Goal: Information Seeking & Learning: Learn about a topic

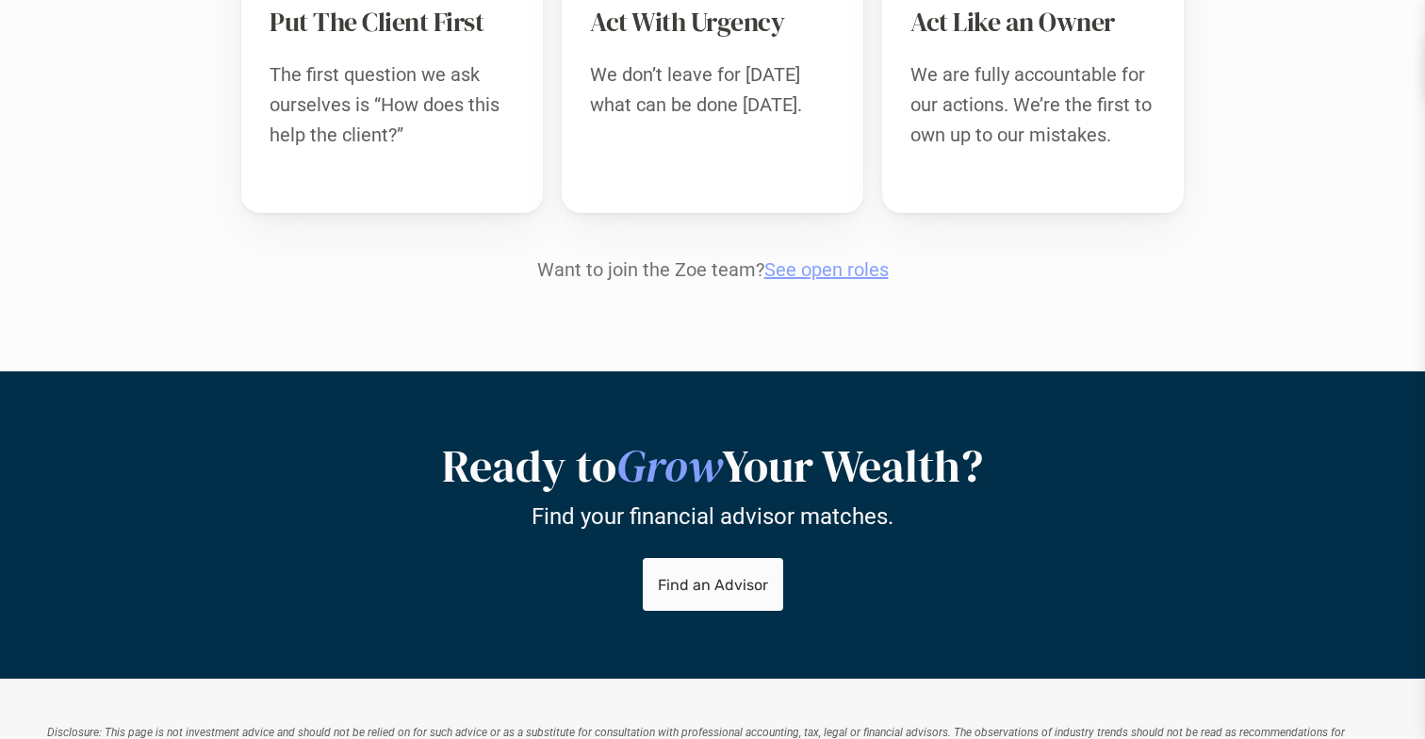
scroll to position [2094, 0]
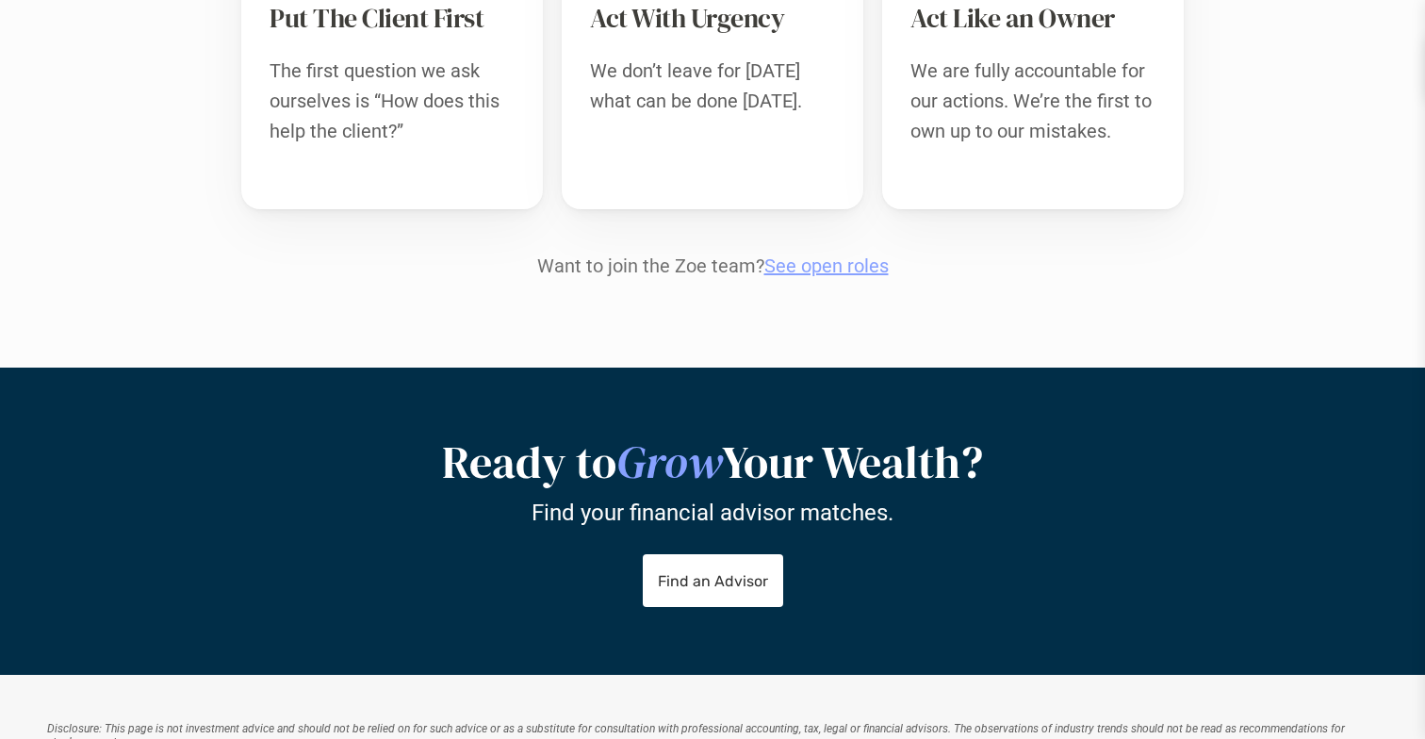
click at [784, 254] on link "See open roles" at bounding box center [826, 265] width 124 height 23
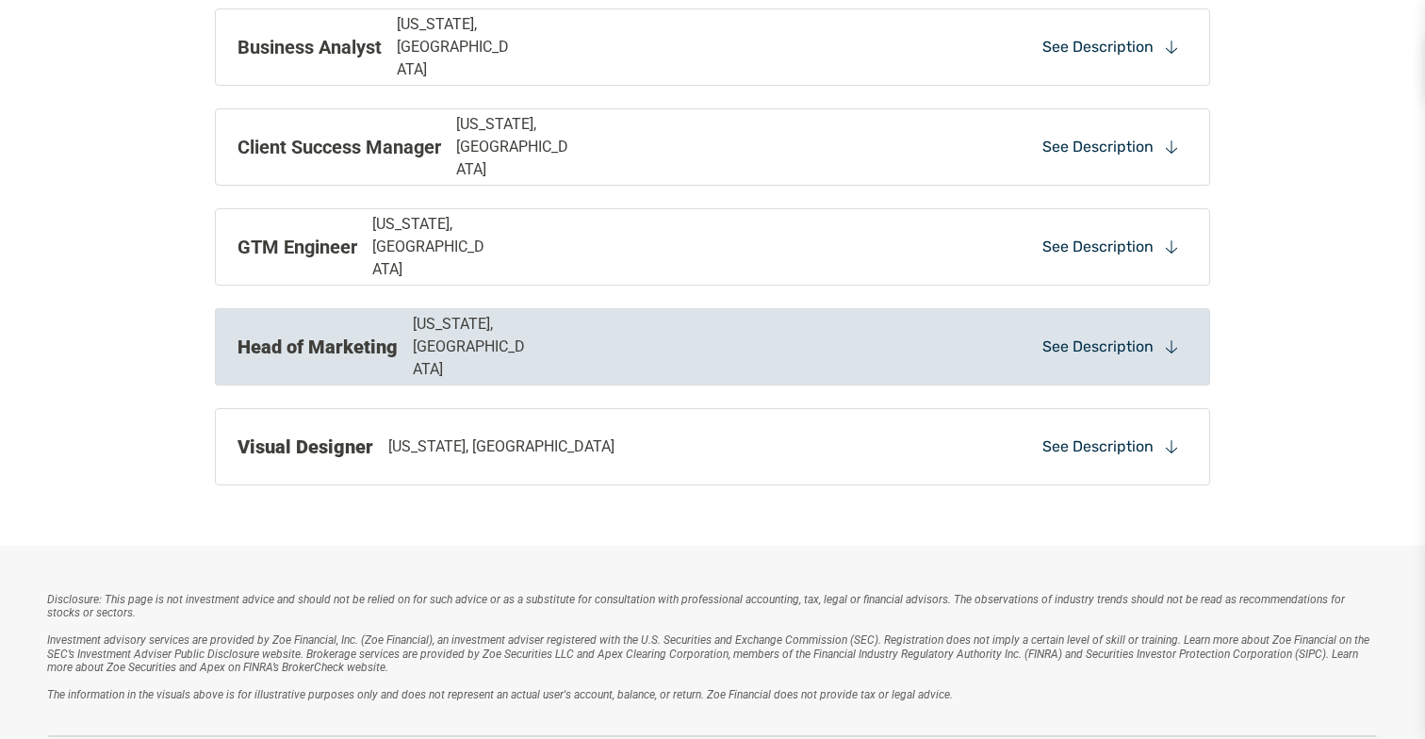
scroll to position [2135, 0]
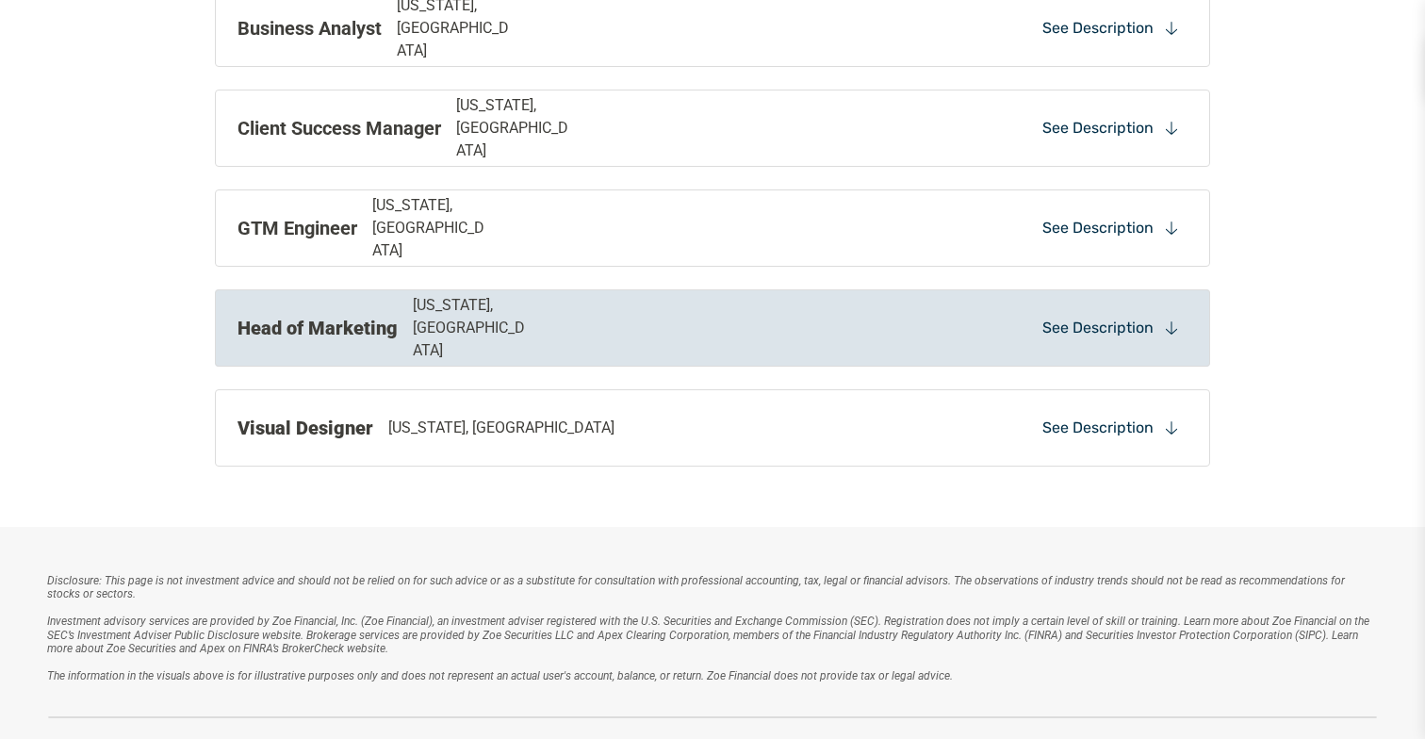
click at [1089, 334] on p "See Description" at bounding box center [1097, 327] width 111 height 21
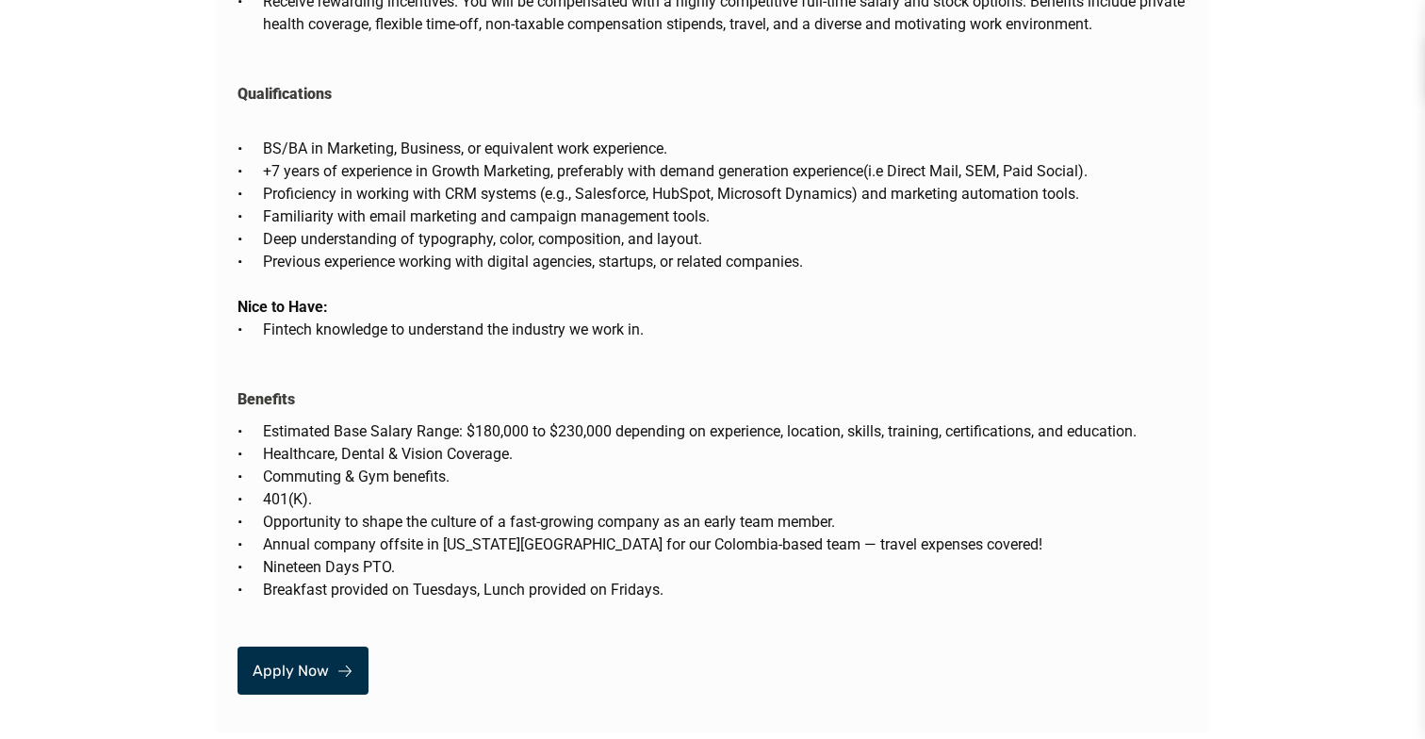
scroll to position [3695, 0]
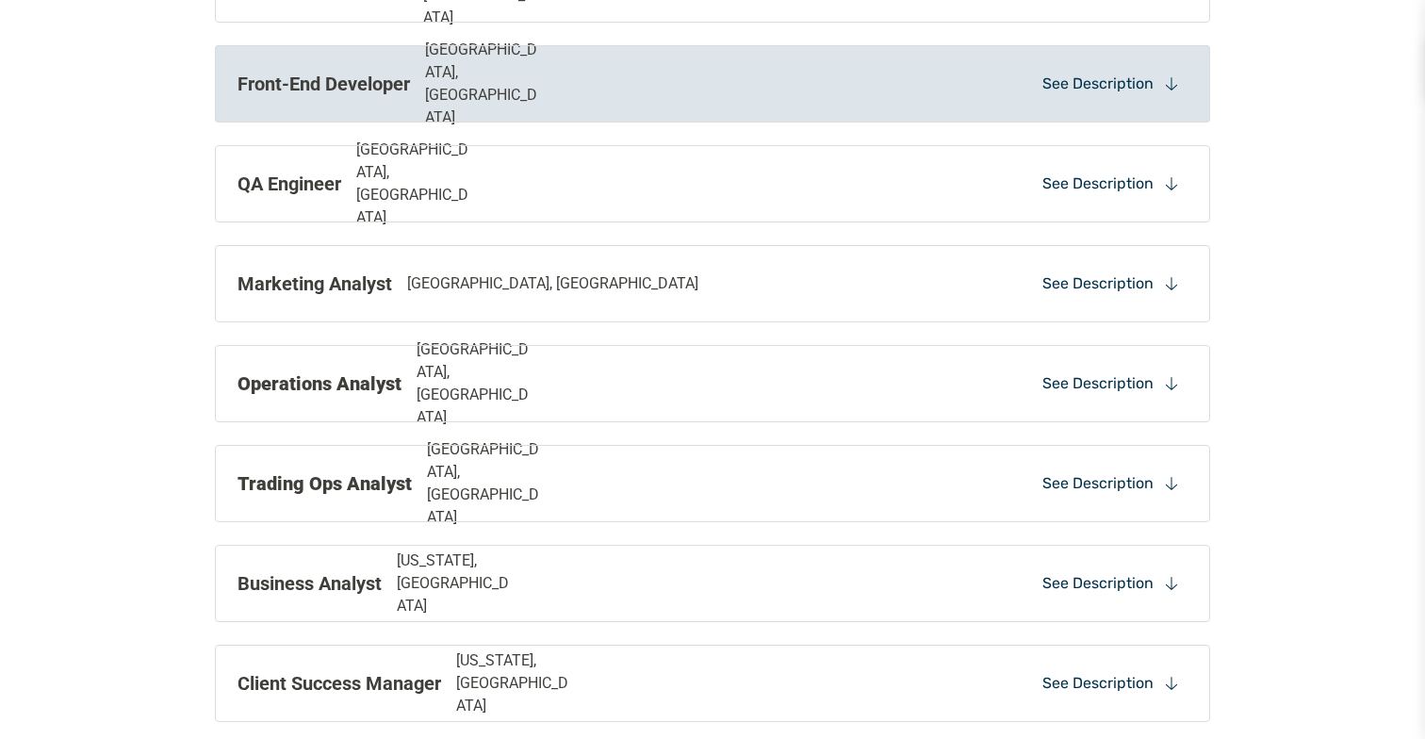
scroll to position [2181, 0]
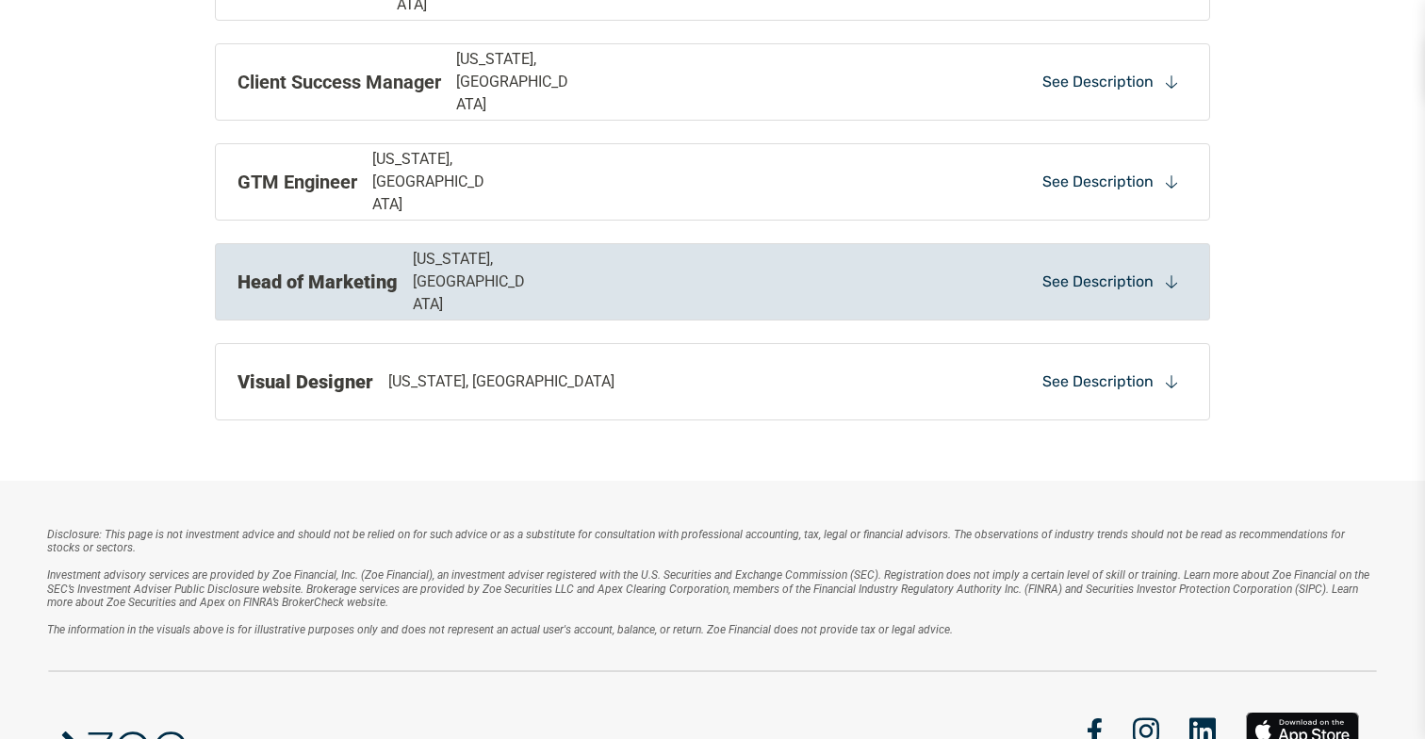
click at [609, 285] on div "Head of Marketing New York, NY" at bounding box center [519, 282] width 565 height 68
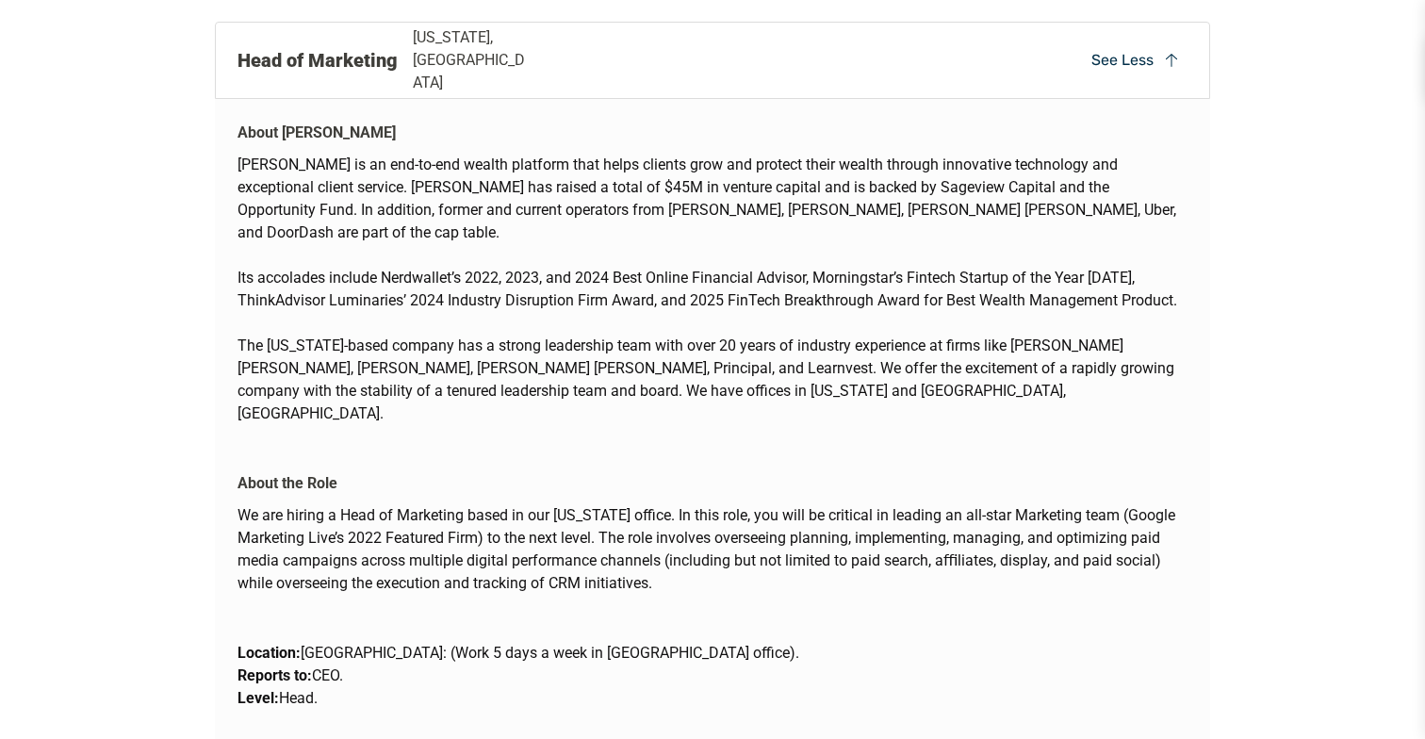
scroll to position [2393, 0]
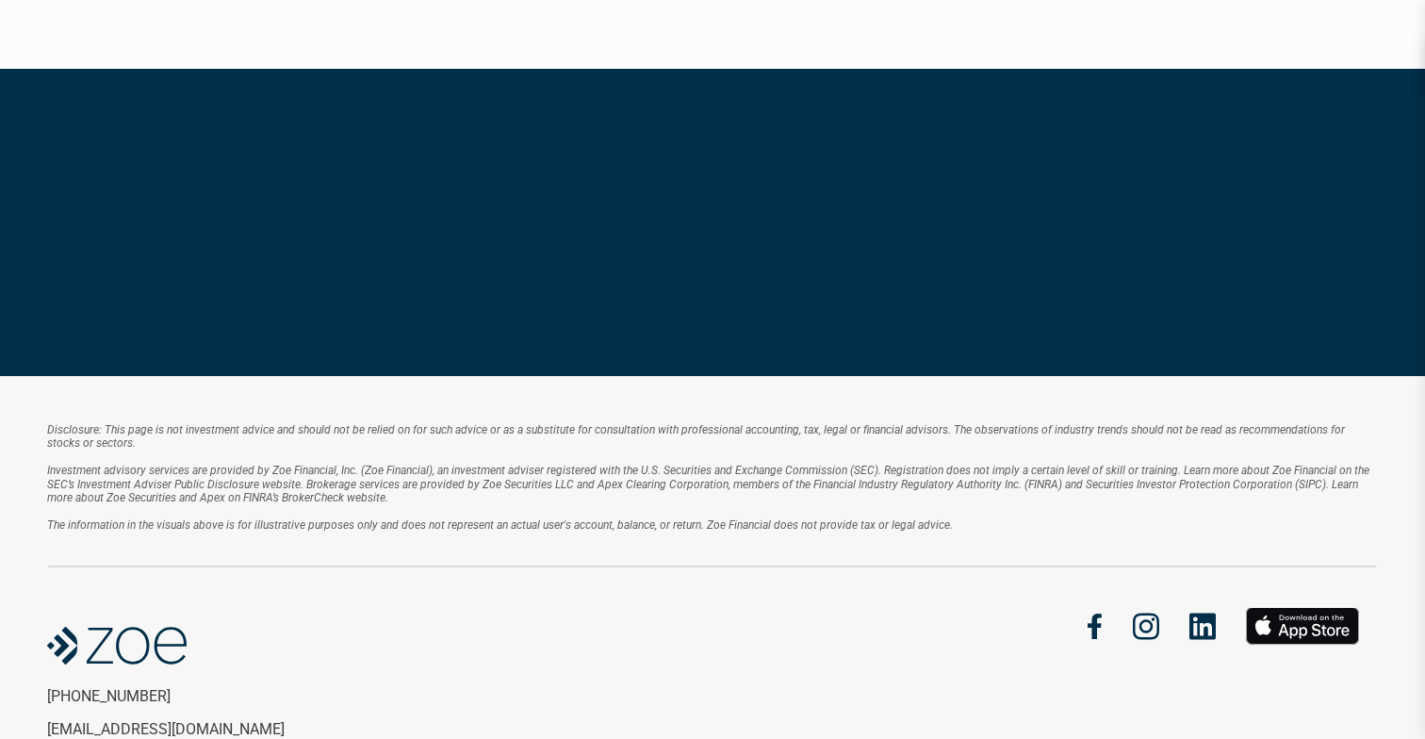
scroll to position [2094, 0]
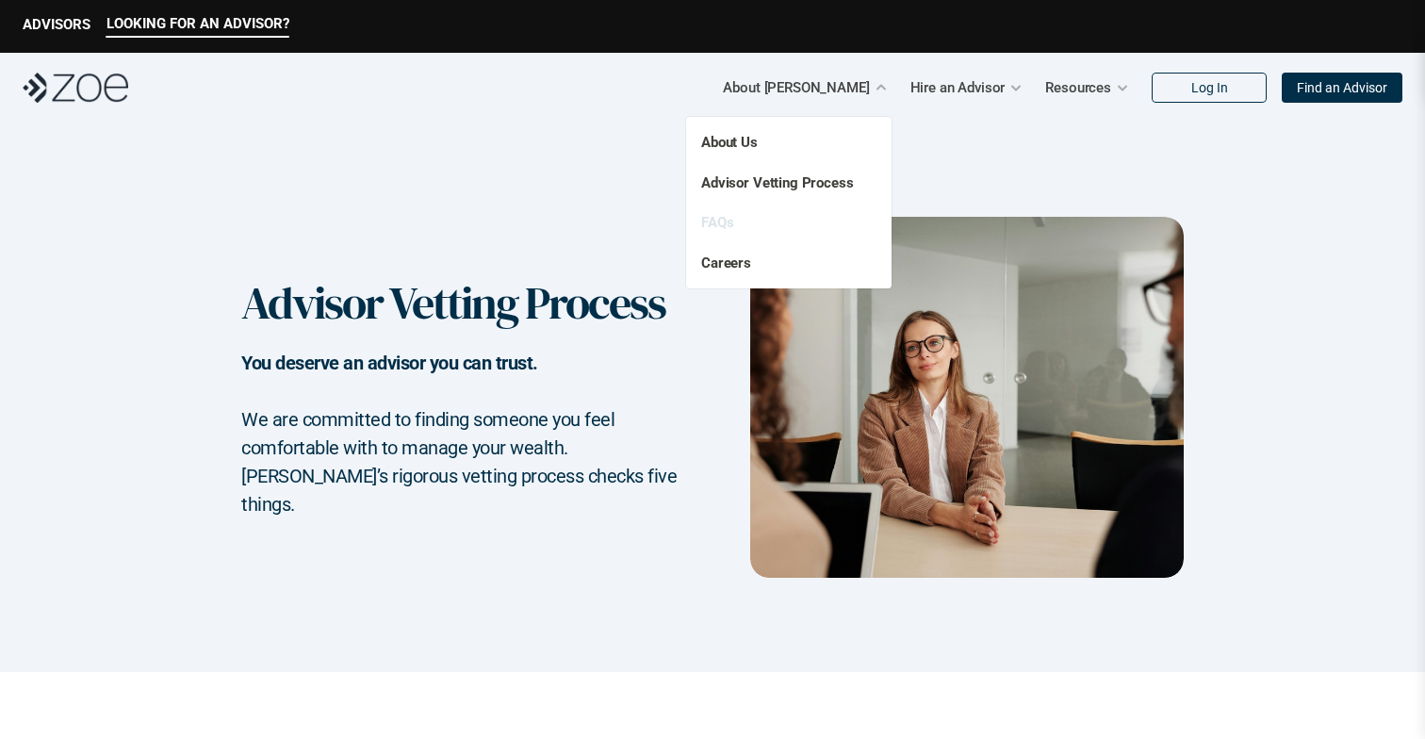
click at [713, 224] on link "FAQs" at bounding box center [717, 222] width 32 height 17
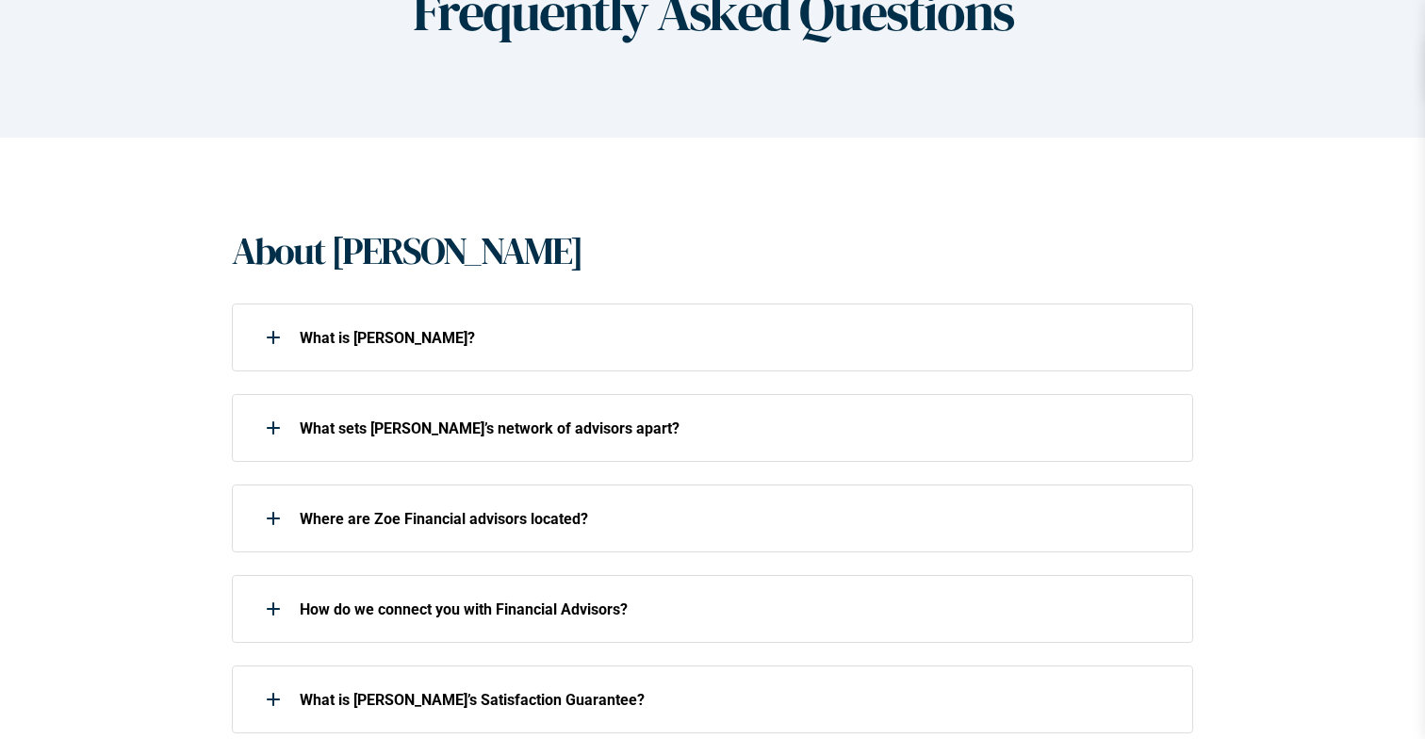
scroll to position [248, 0]
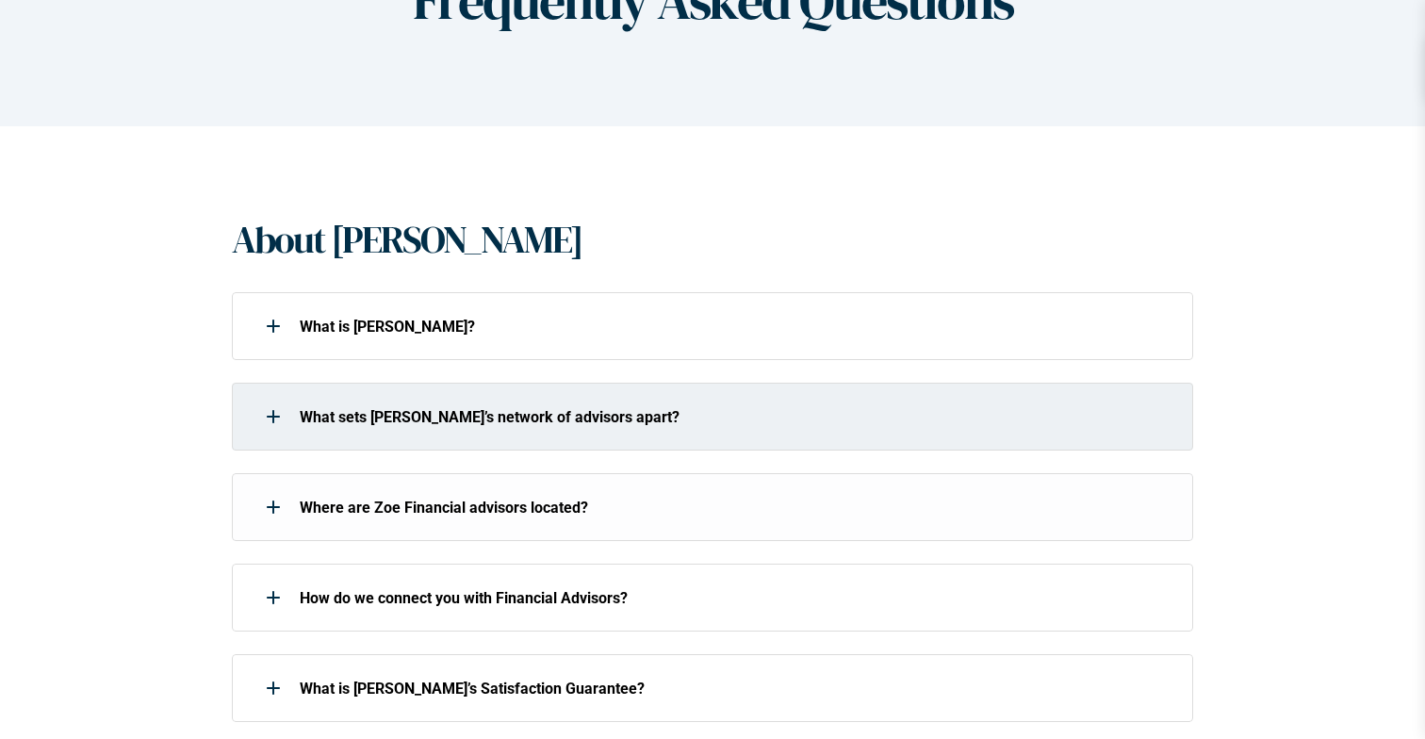
click at [317, 353] on div "What is [PERSON_NAME]?" at bounding box center [712, 326] width 961 height 68
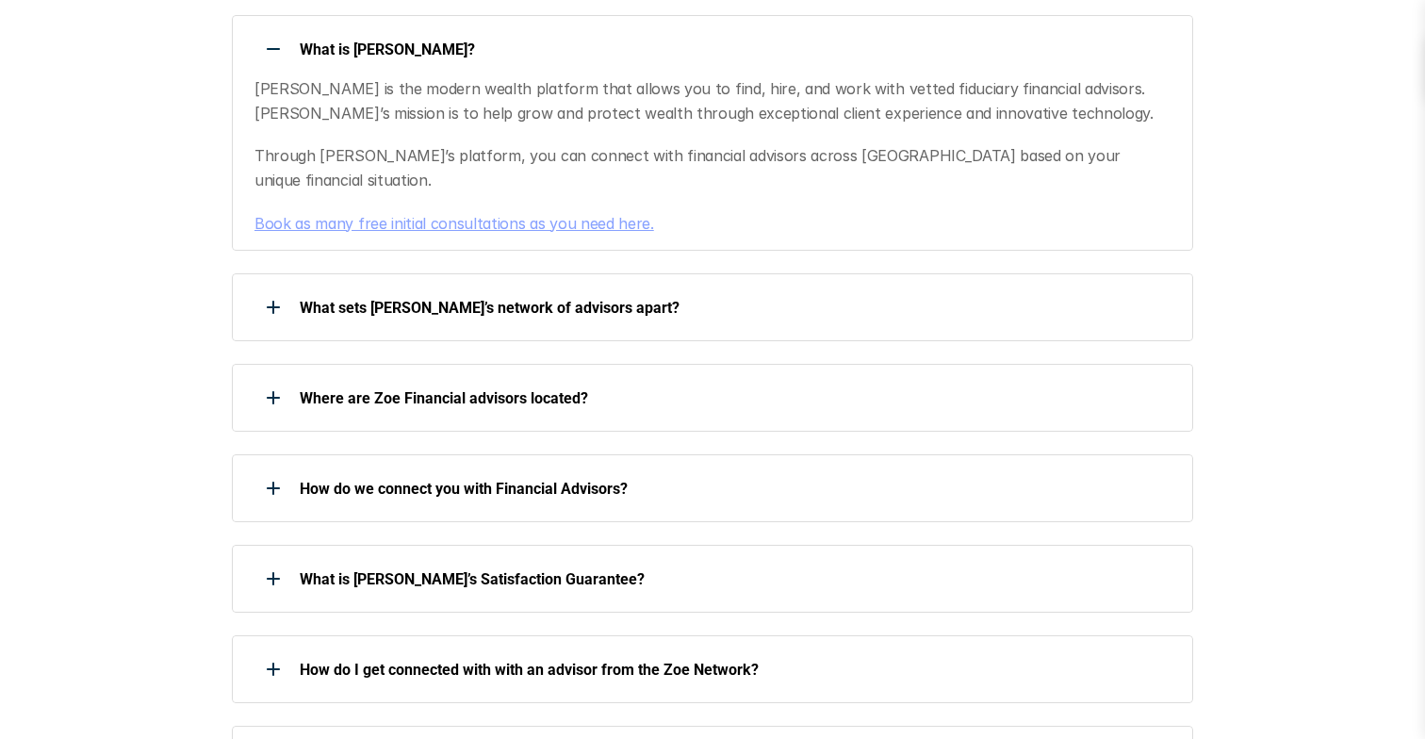
scroll to position [527, 0]
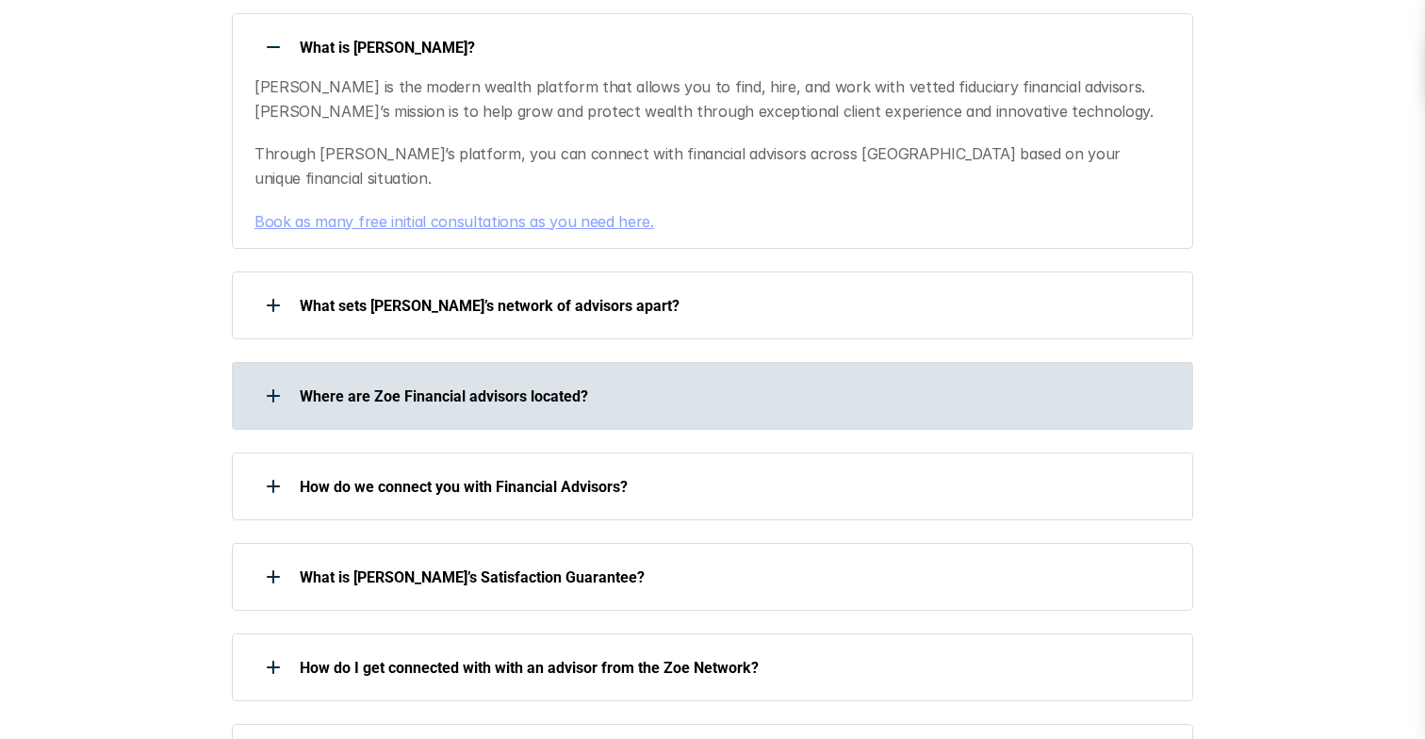
click at [328, 387] on p "Where are Zoe Financial advisors located?" at bounding box center [734, 396] width 869 height 18
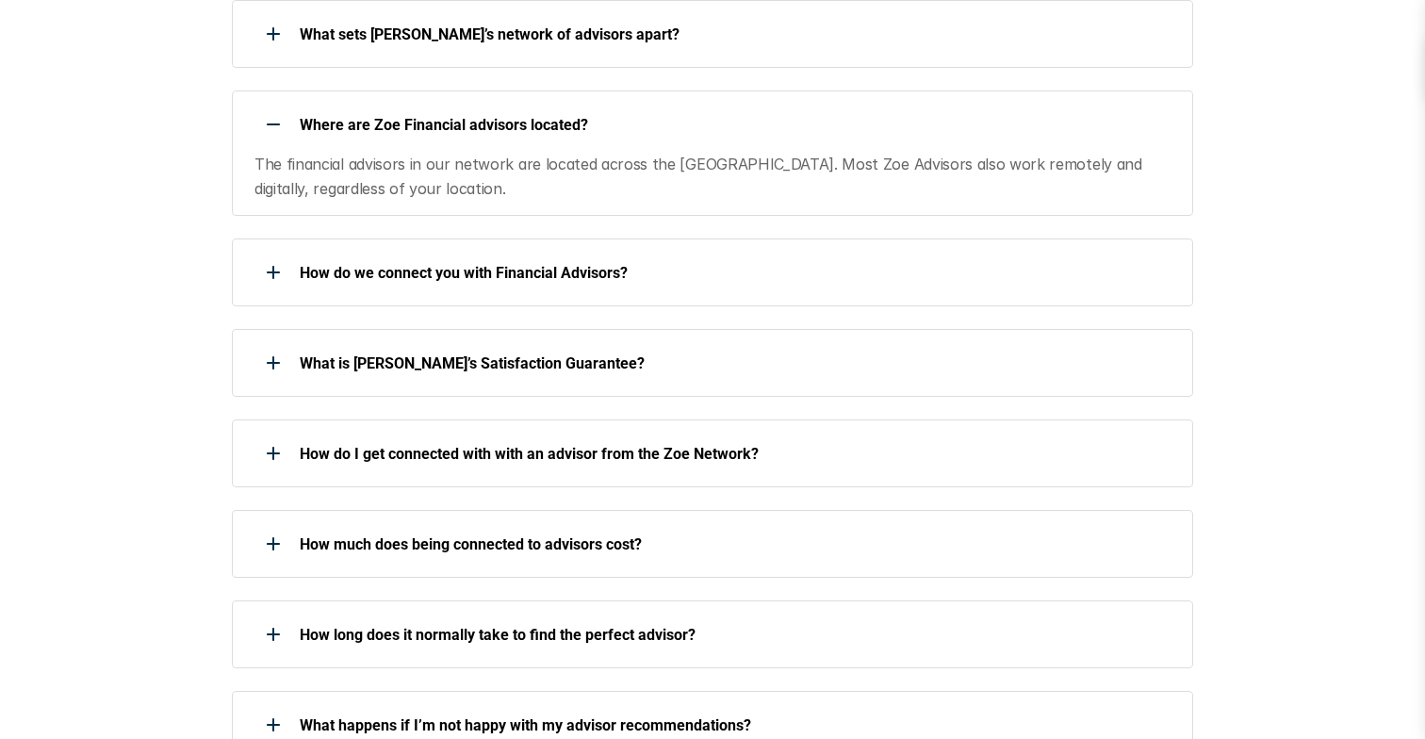
scroll to position [799, 0]
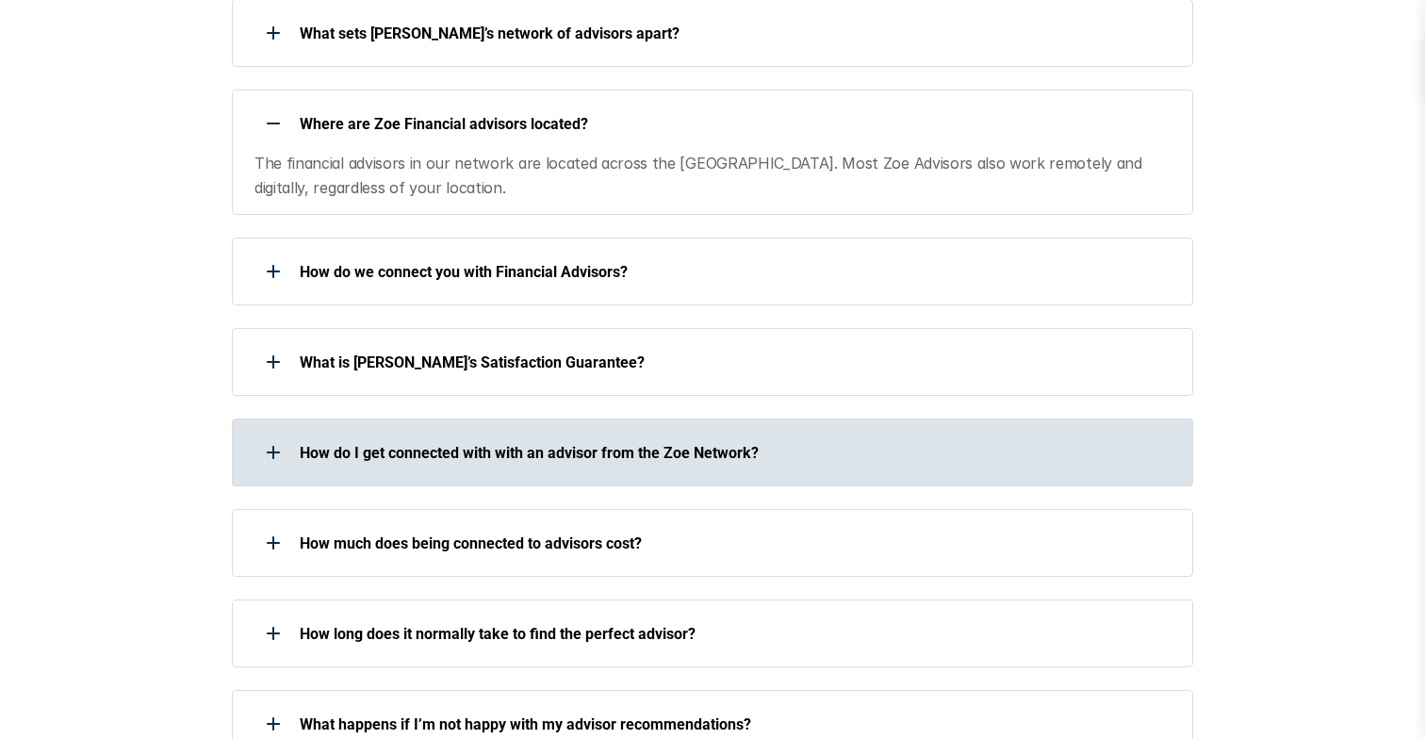
click at [281, 433] on div at bounding box center [273, 452] width 38 height 38
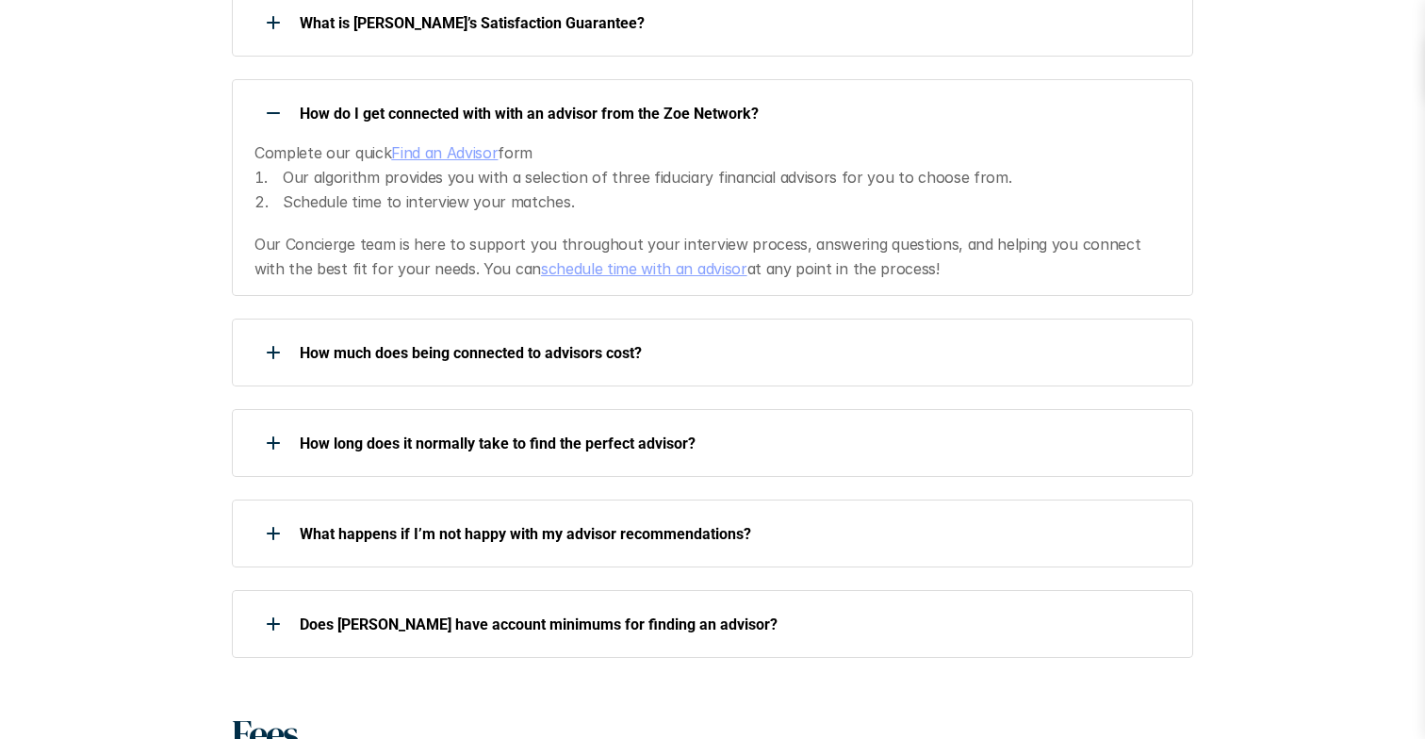
scroll to position [1140, 0]
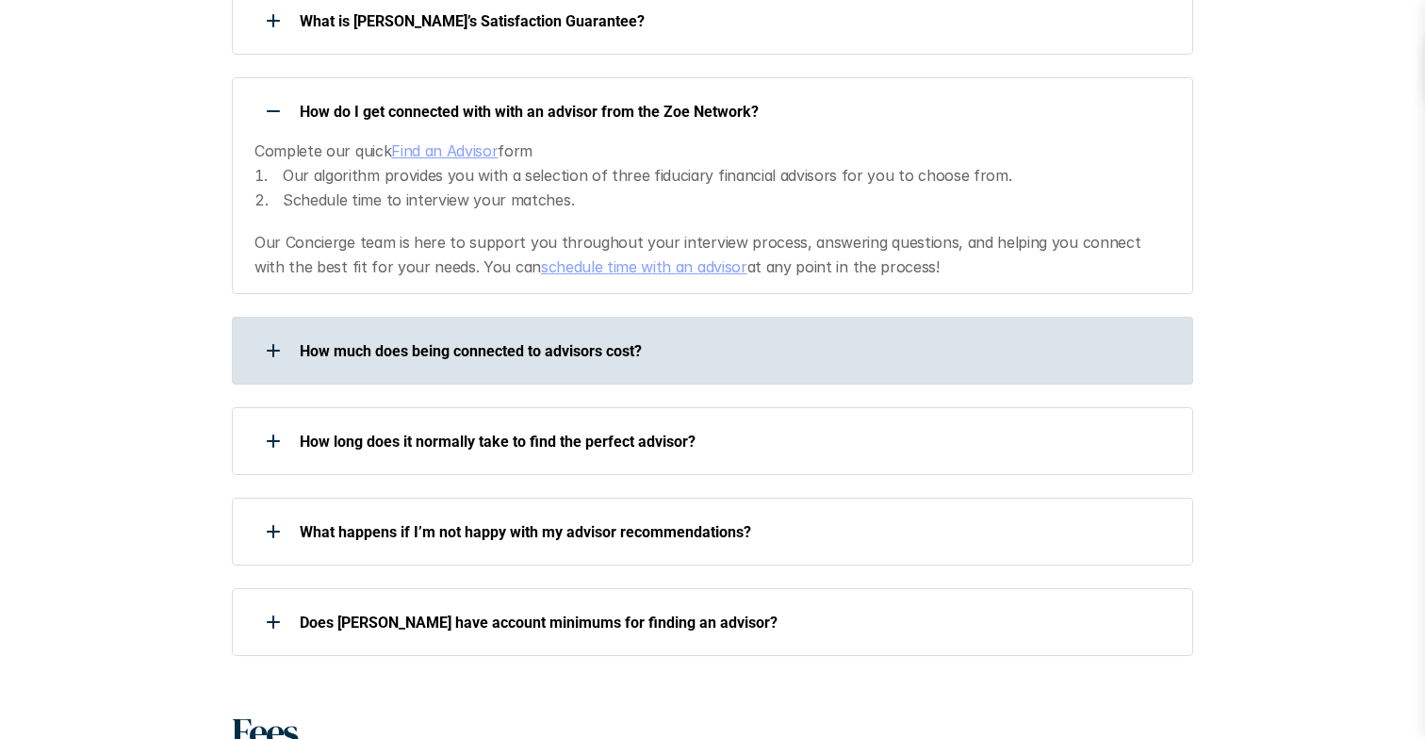
click at [322, 354] on div "How much does being connected to advisors cost?" at bounding box center [712, 351] width 961 height 68
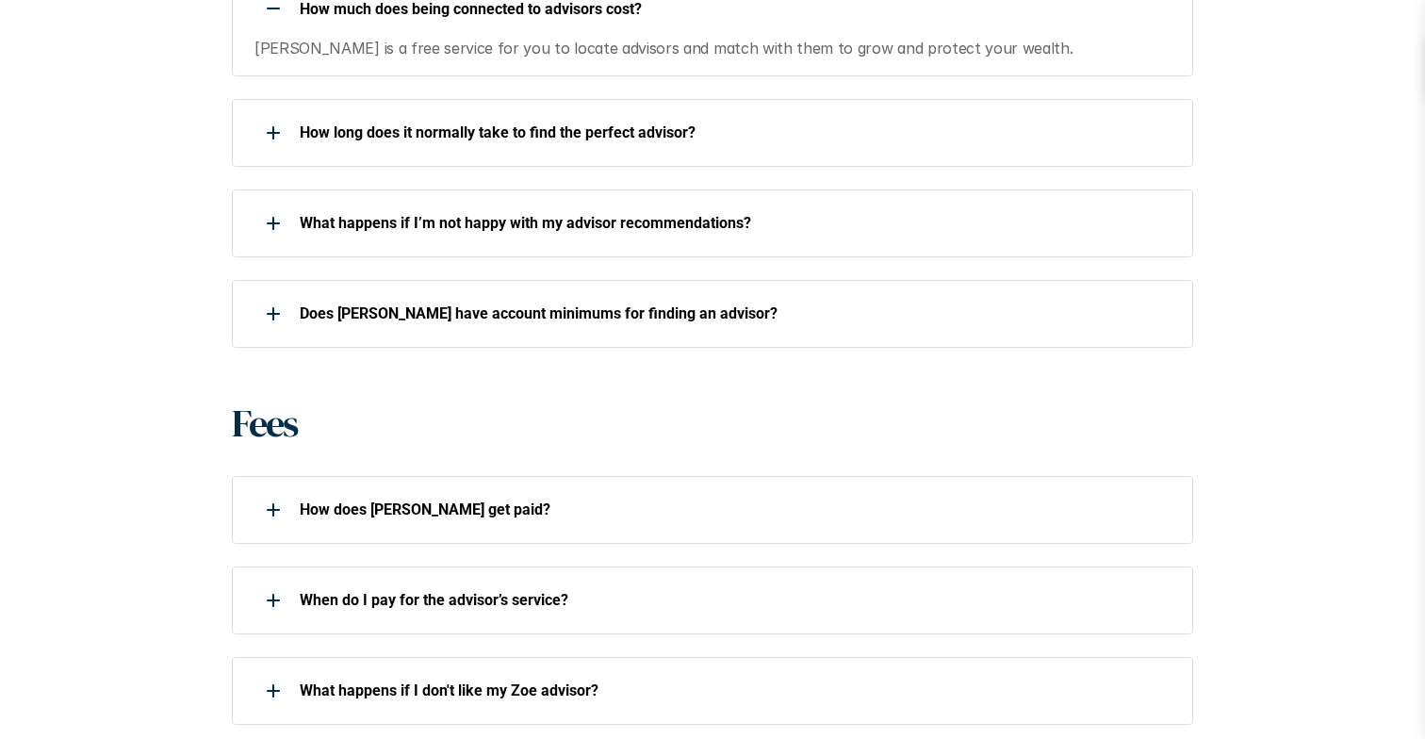
scroll to position [1507, 0]
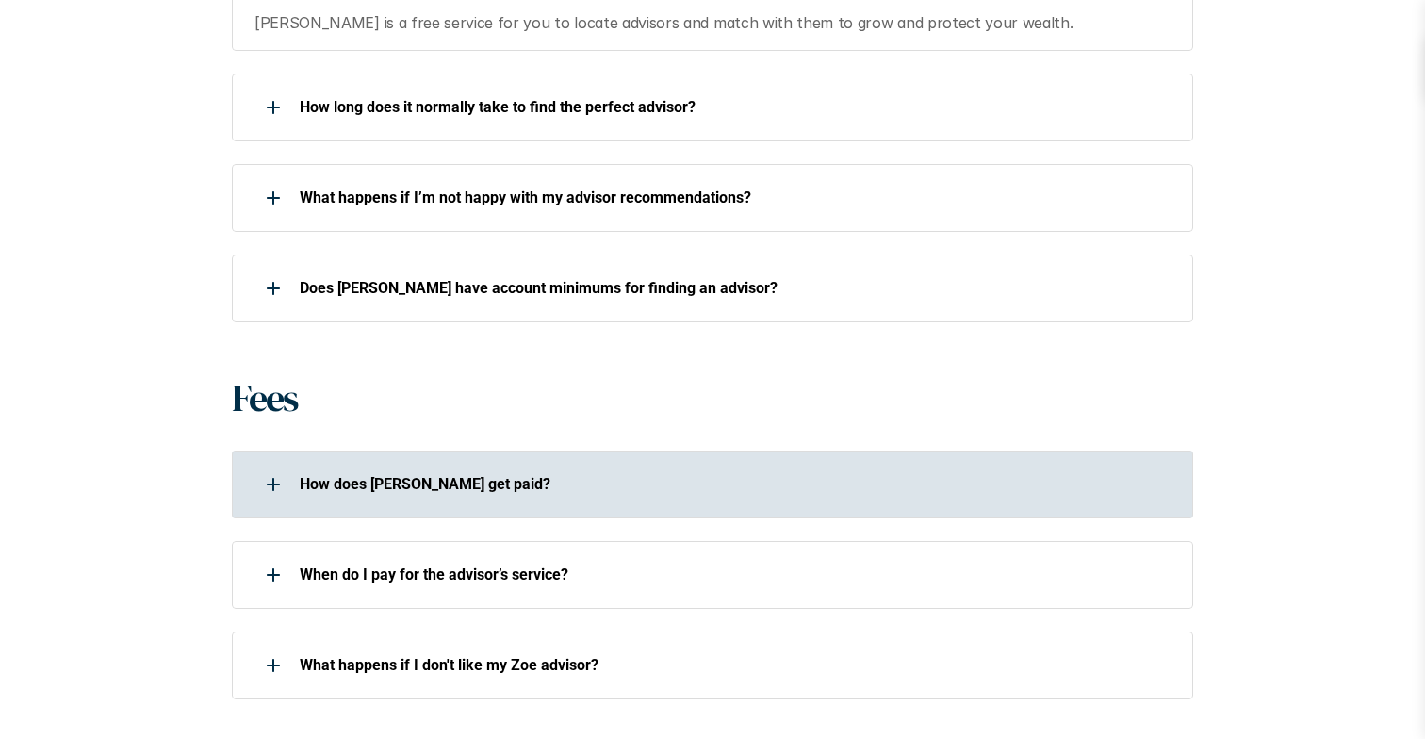
click at [287, 469] on div at bounding box center [273, 484] width 38 height 38
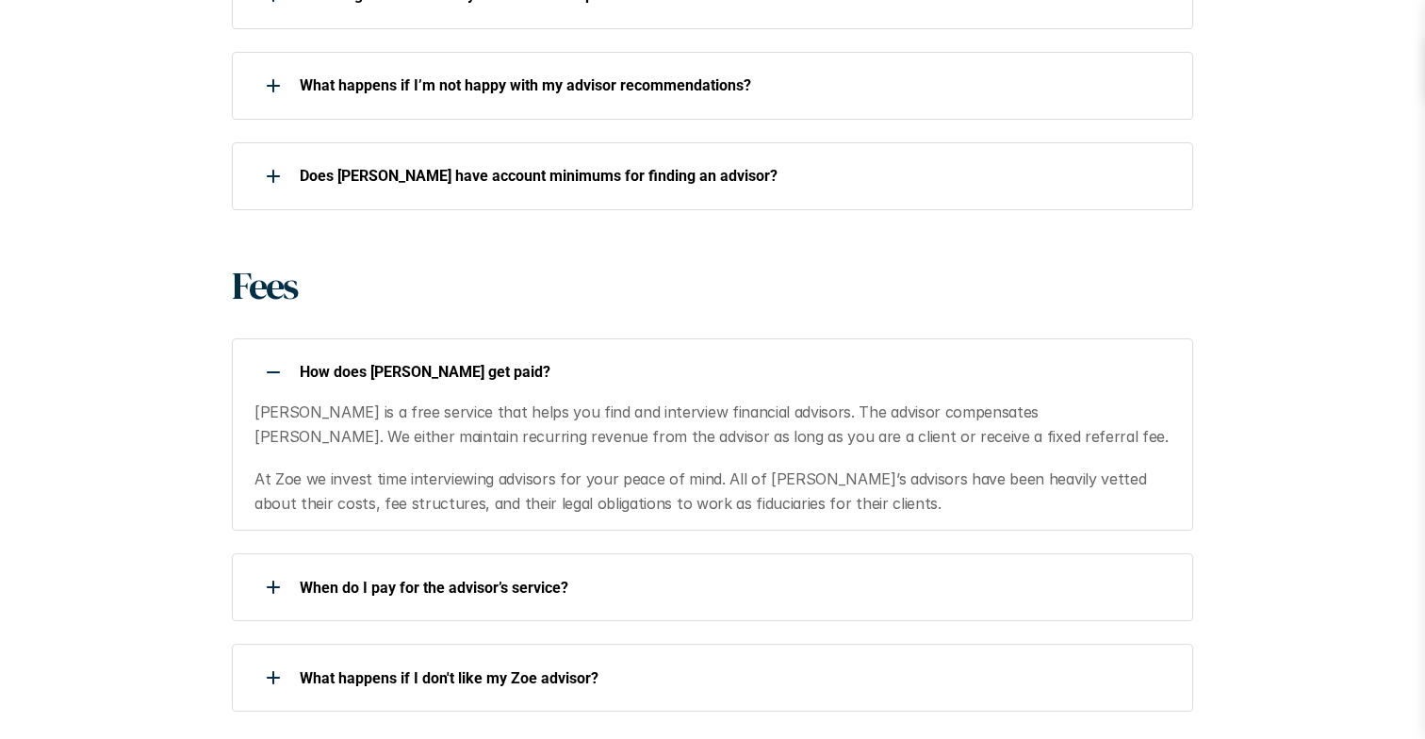
scroll to position [1633, 0]
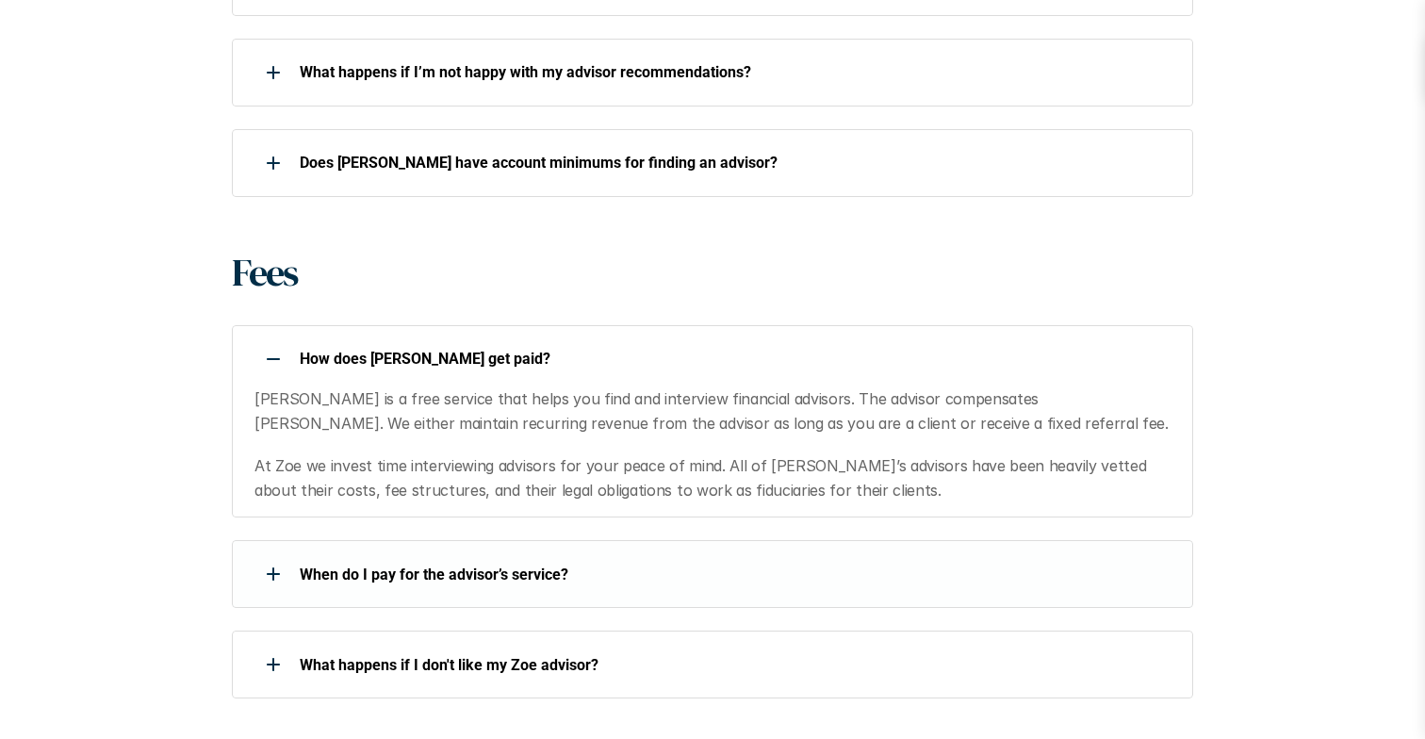
click at [259, 555] on div at bounding box center [273, 574] width 38 height 38
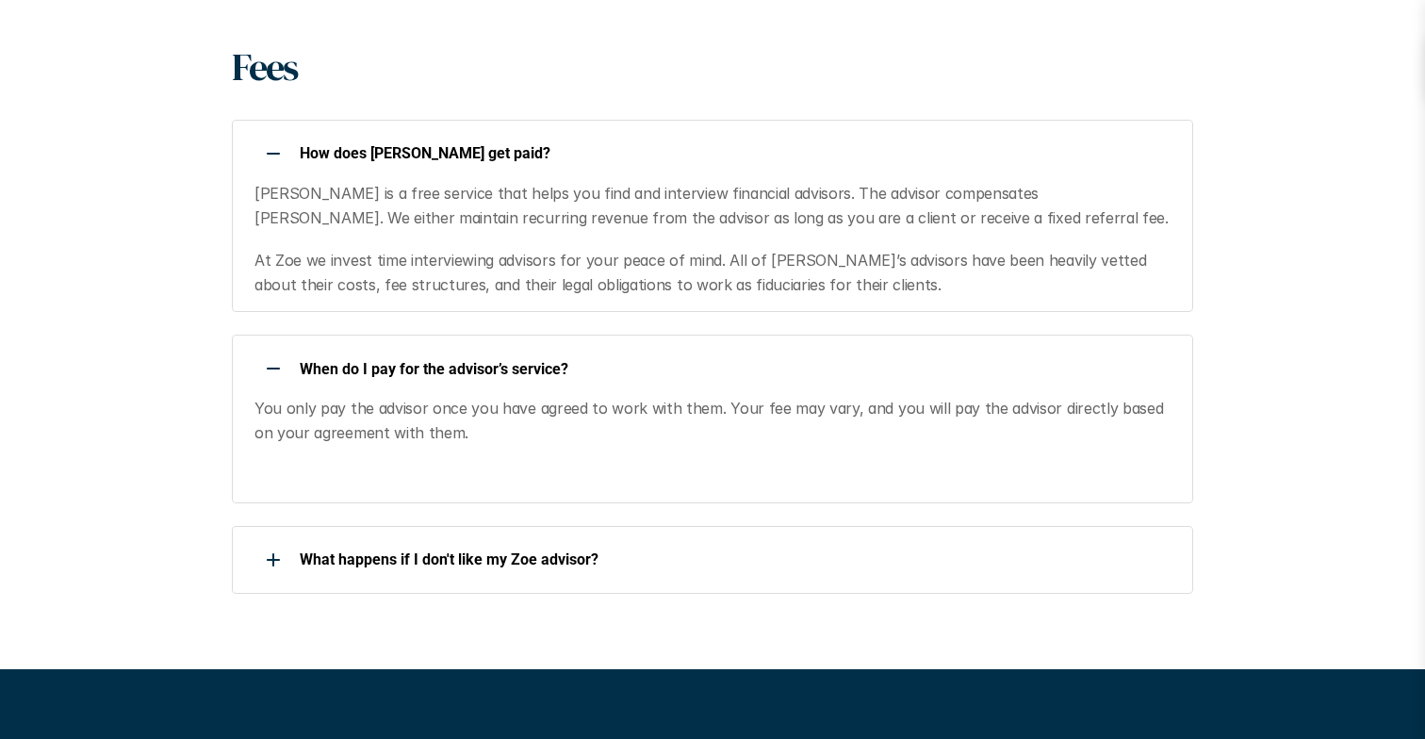
scroll to position [1864, 0]
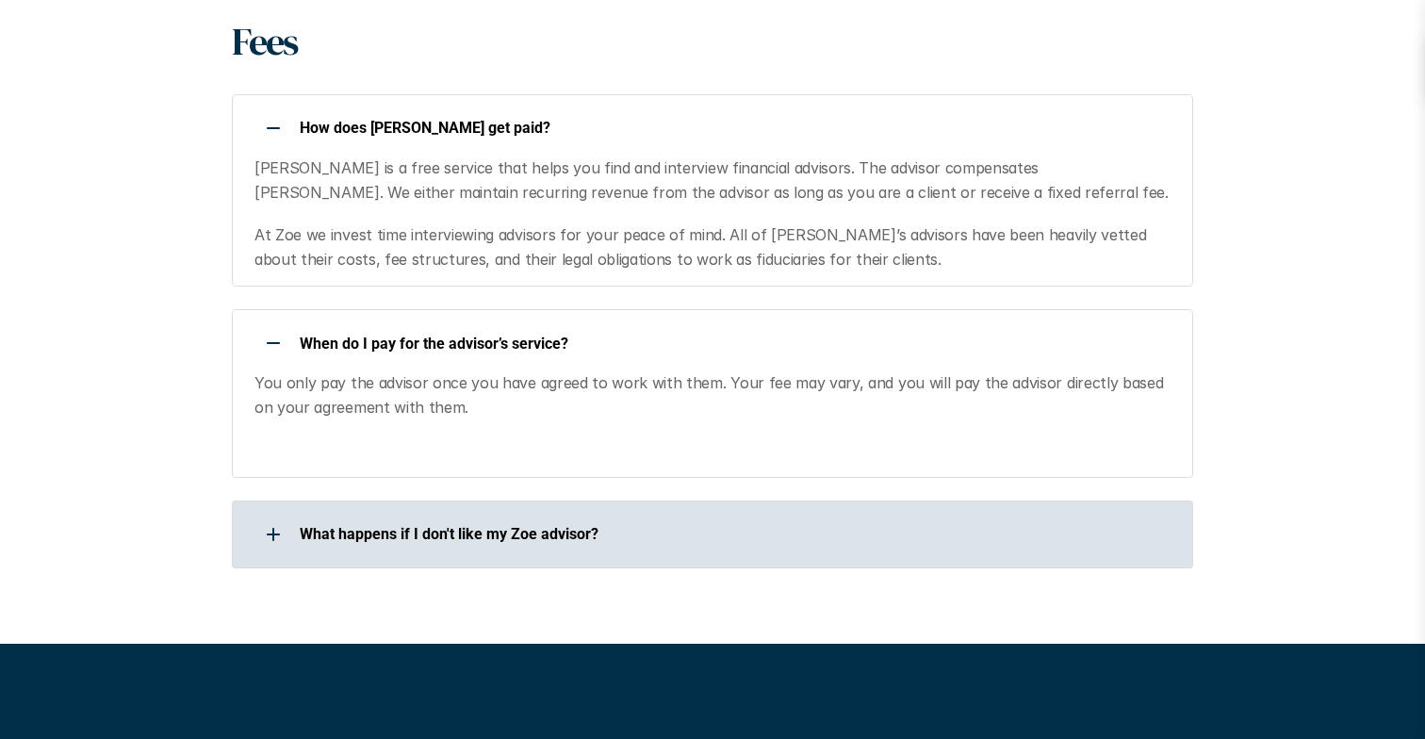
click at [290, 515] on div at bounding box center [273, 534] width 38 height 38
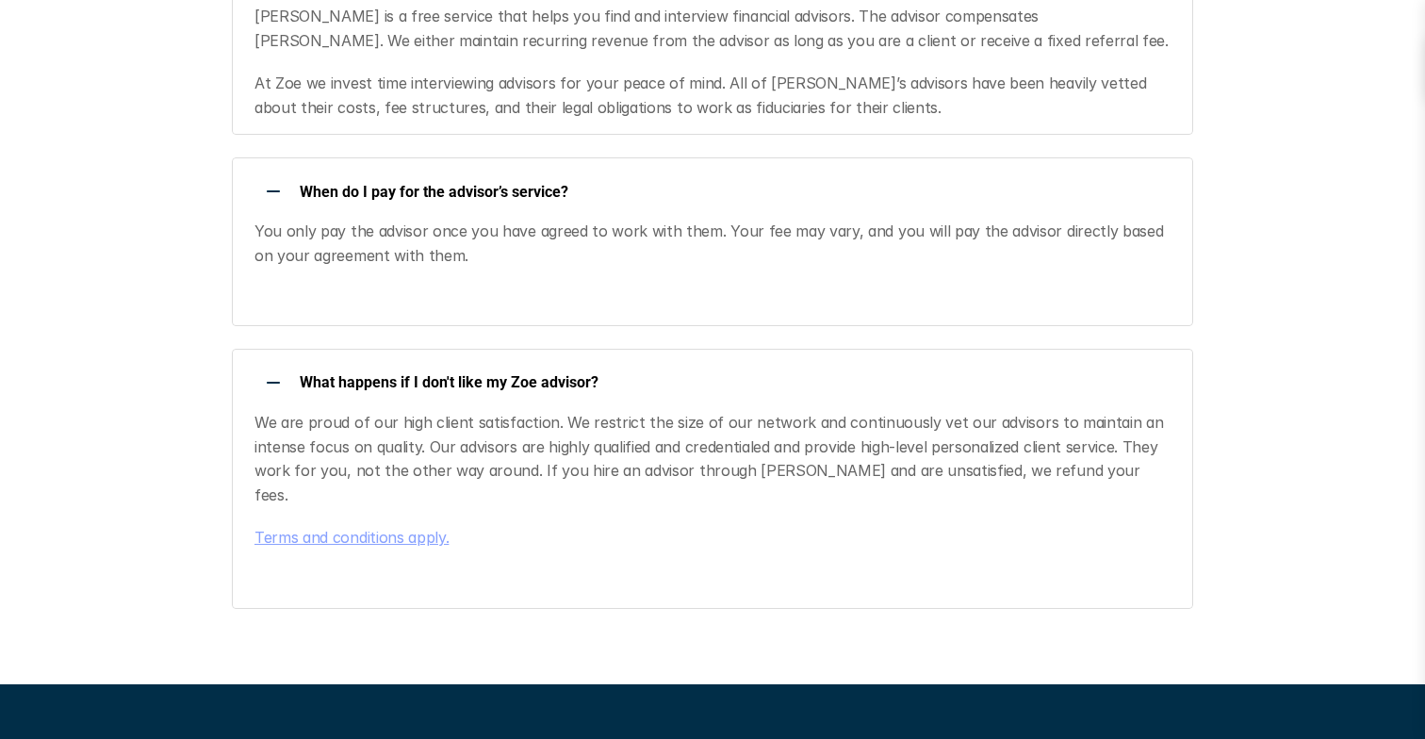
scroll to position [2021, 0]
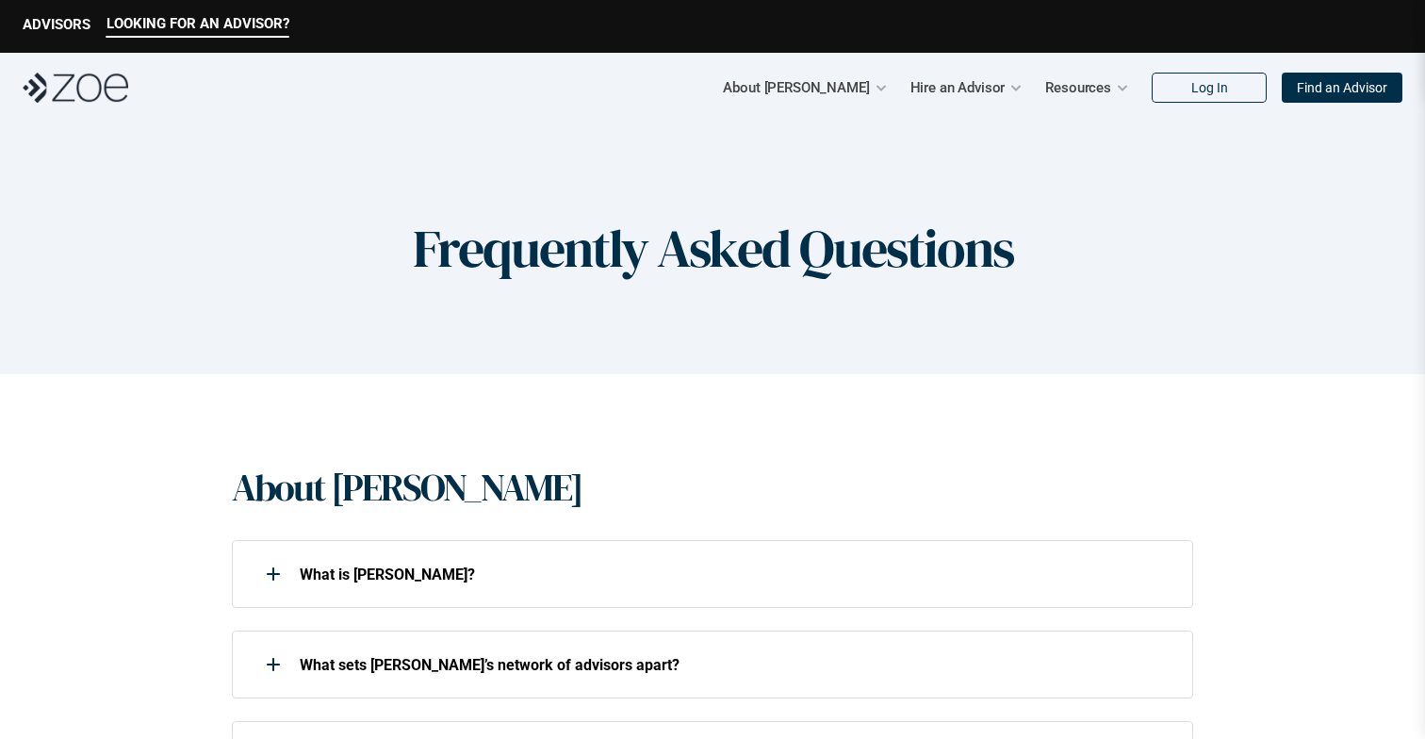
click at [54, 15] on div "LOOKING FOR AN ADVISOR? ADVISORS" at bounding box center [712, 26] width 1425 height 53
click at [56, 29] on p "ADVISORS" at bounding box center [57, 24] width 68 height 17
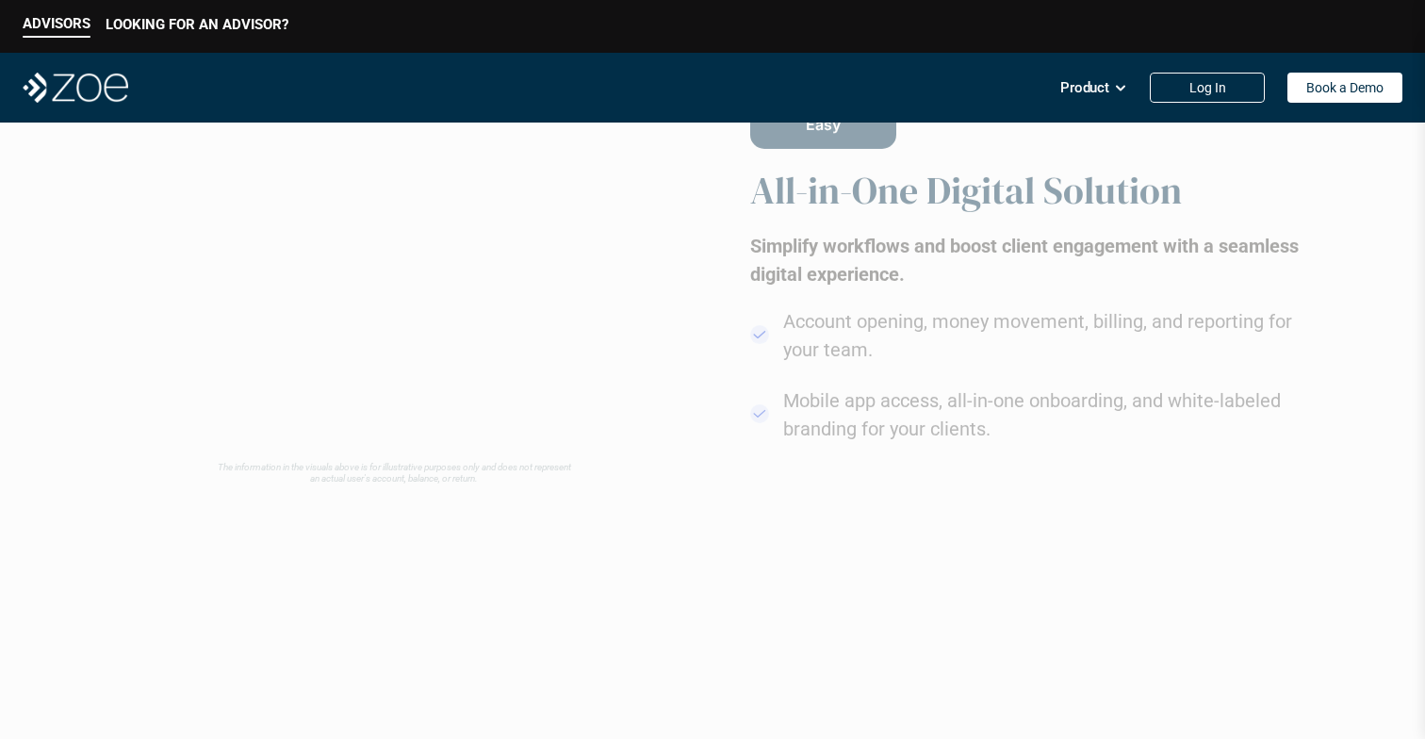
scroll to position [1808, 0]
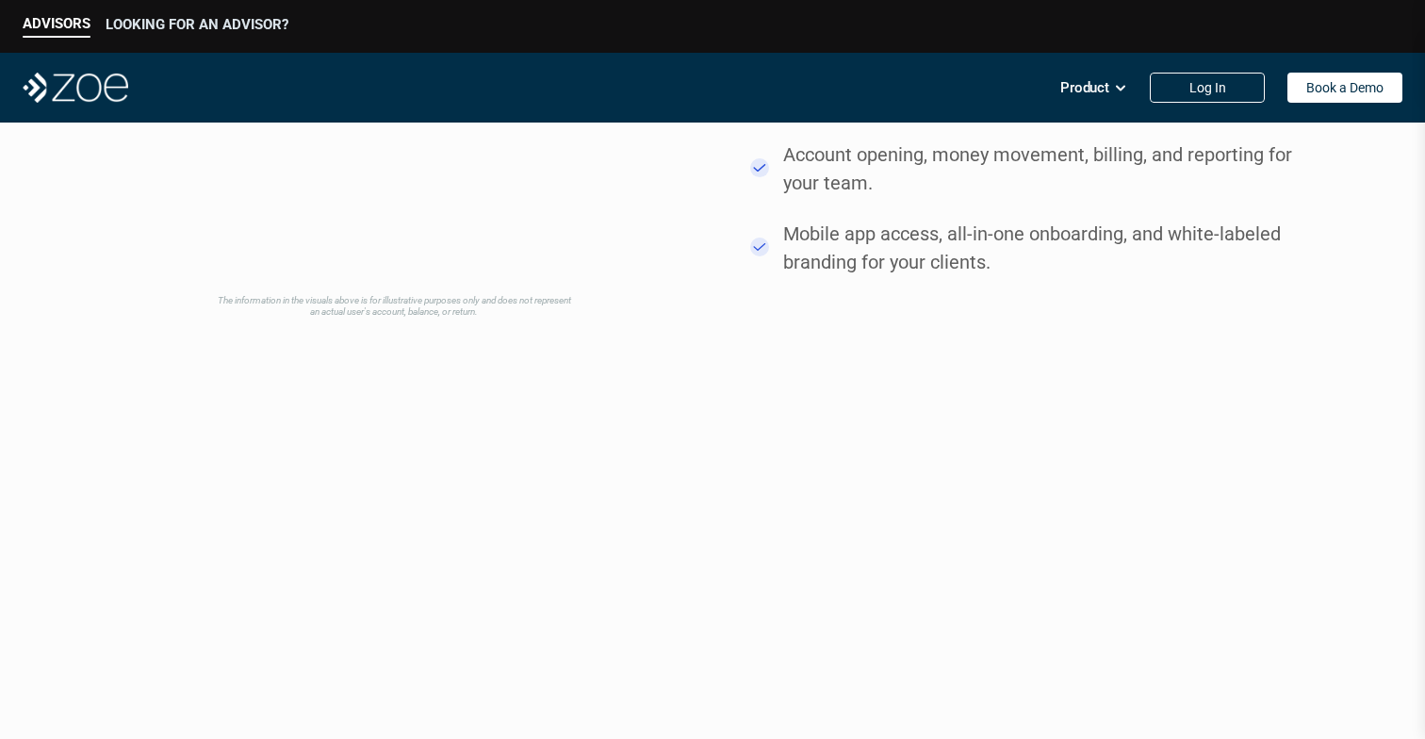
click at [144, 23] on p "LOOKING FOR AN ADVISOR?" at bounding box center [197, 24] width 183 height 17
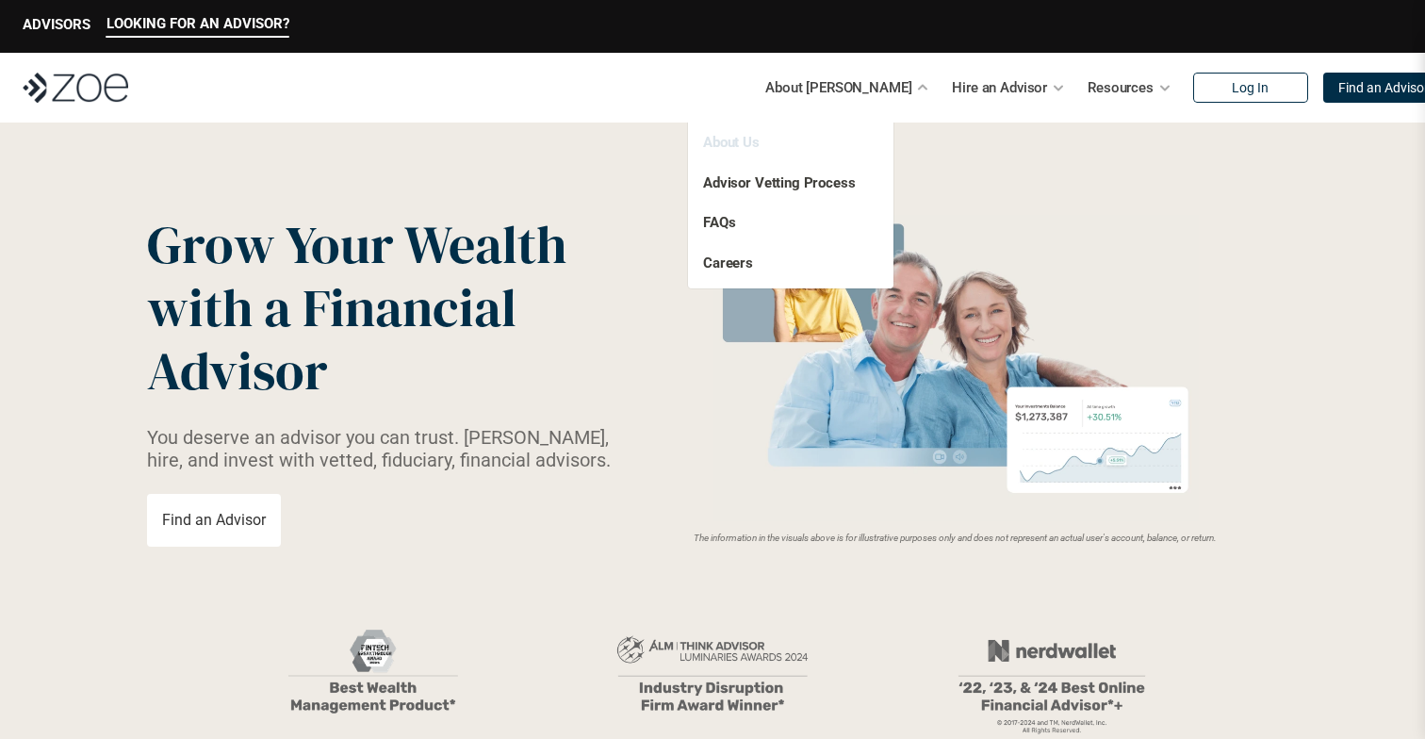
click at [748, 138] on link "About Us" at bounding box center [731, 142] width 57 height 17
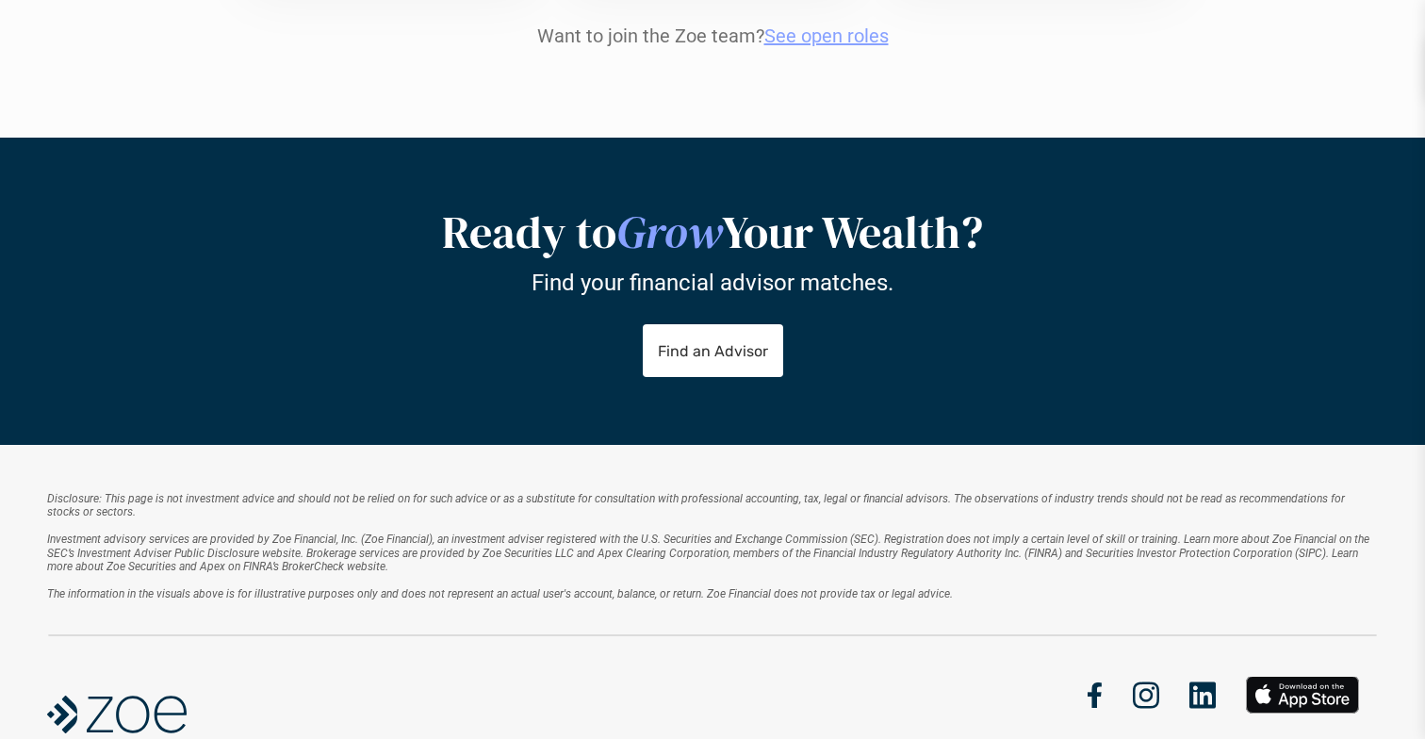
scroll to position [2216, 0]
